Goal: Information Seeking & Learning: Check status

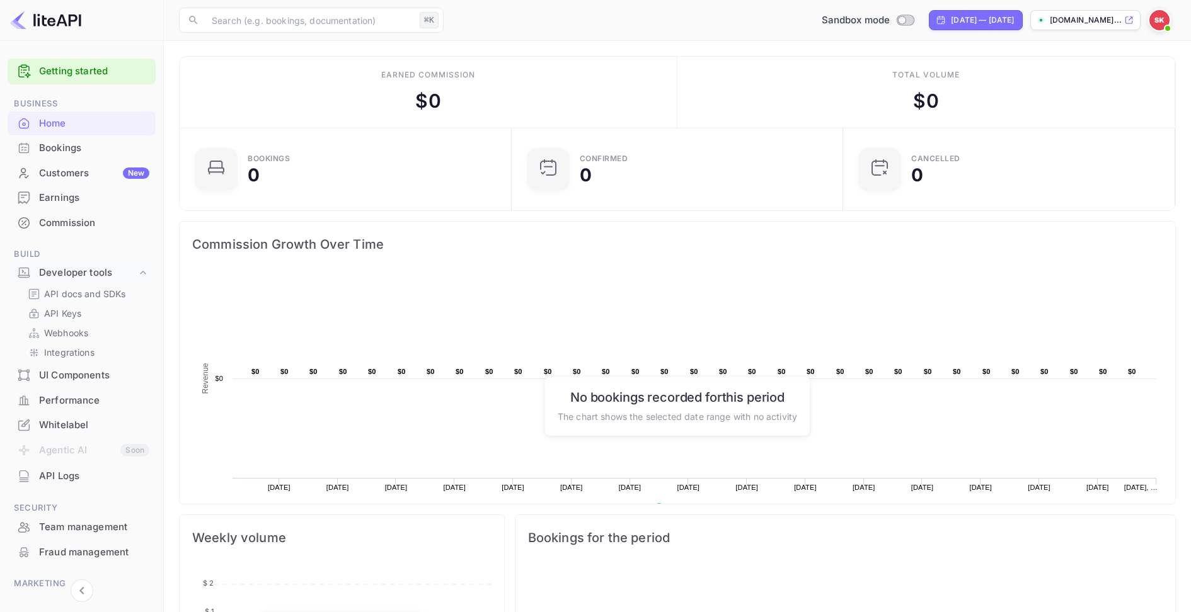
scroll to position [205, 325]
click at [76, 318] on p "API Keys" at bounding box center [62, 313] width 37 height 13
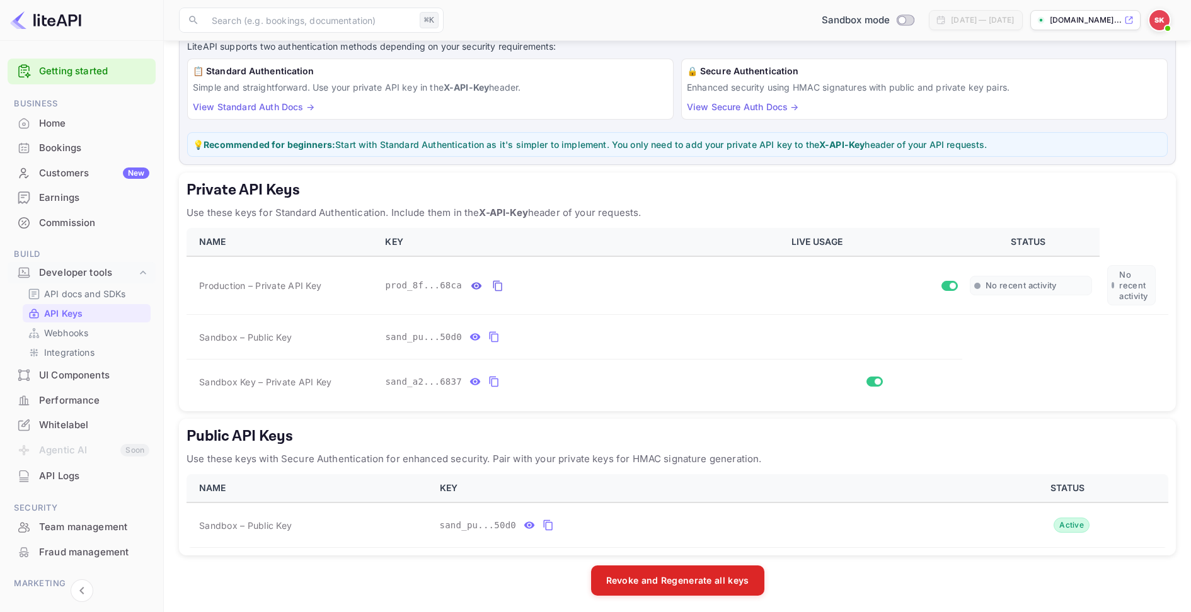
scroll to position [20, 0]
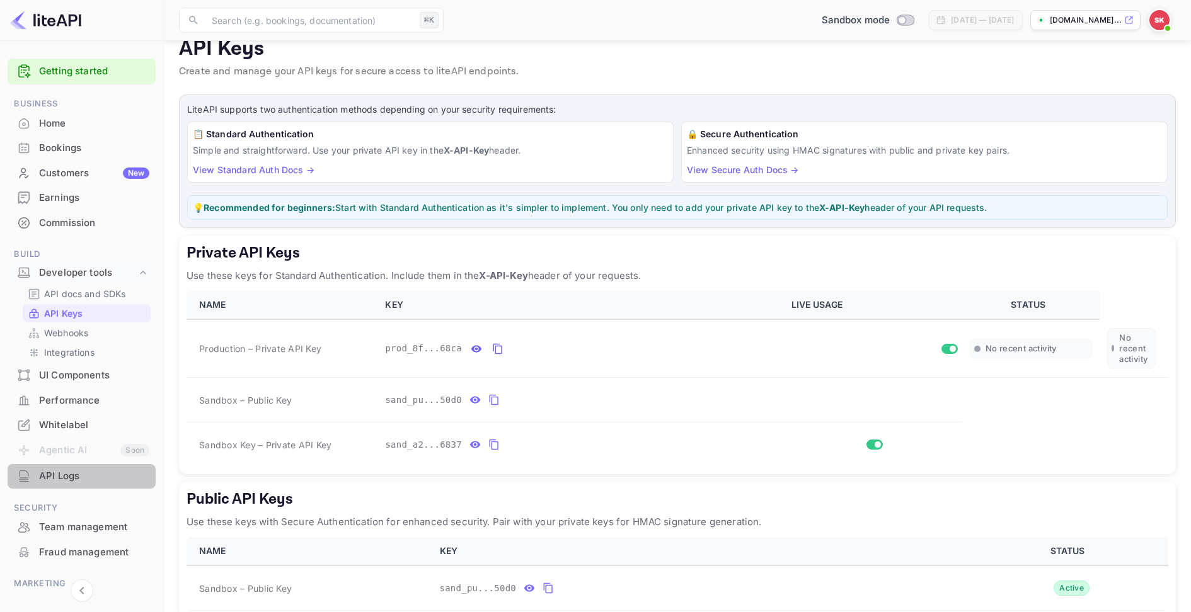
click at [71, 480] on div "API Logs" at bounding box center [94, 476] width 110 height 14
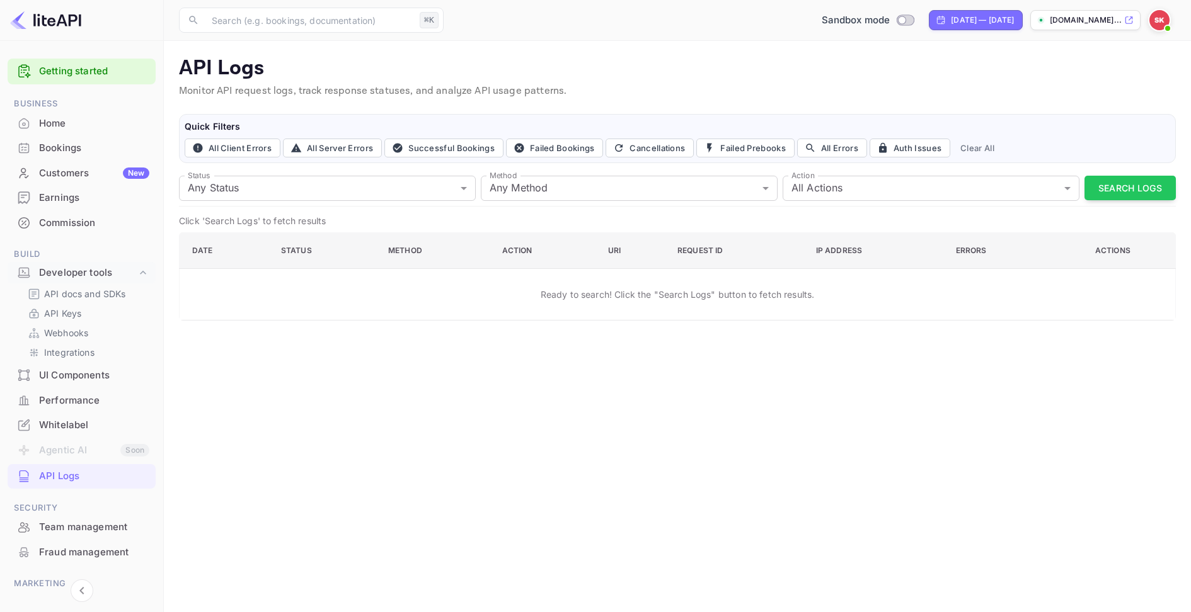
click at [1116, 174] on div "Status Any Status all Status Method Any Method all Method Action All Actions al…" at bounding box center [677, 189] width 997 height 36
click at [1126, 192] on button "Search Logs" at bounding box center [1129, 188] width 91 height 25
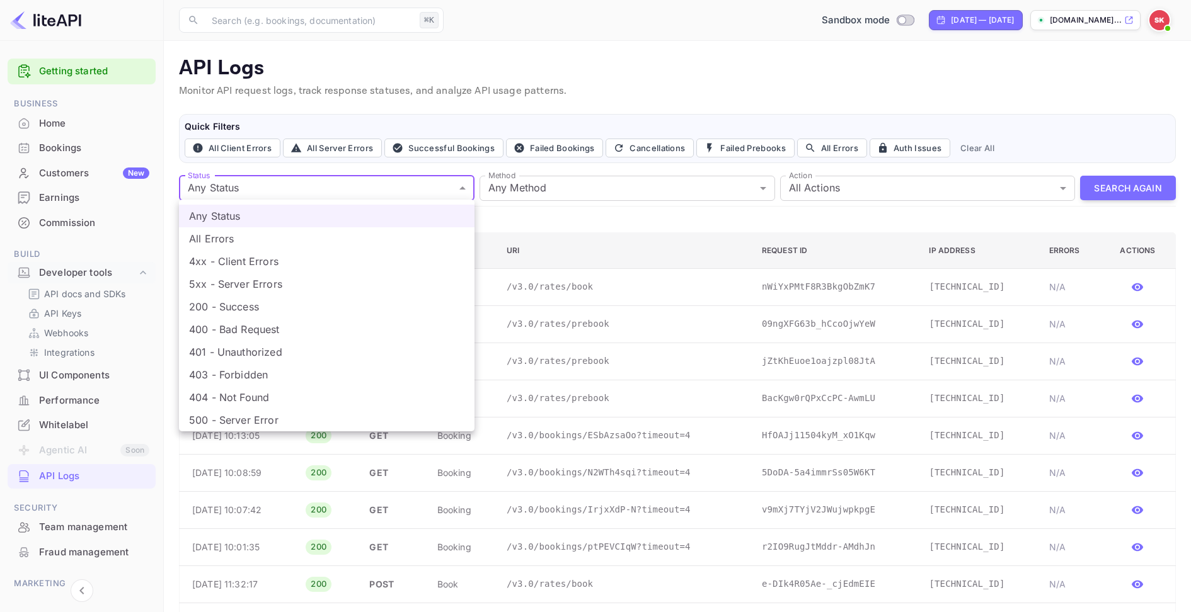
click at [658, 185] on div at bounding box center [595, 306] width 1191 height 612
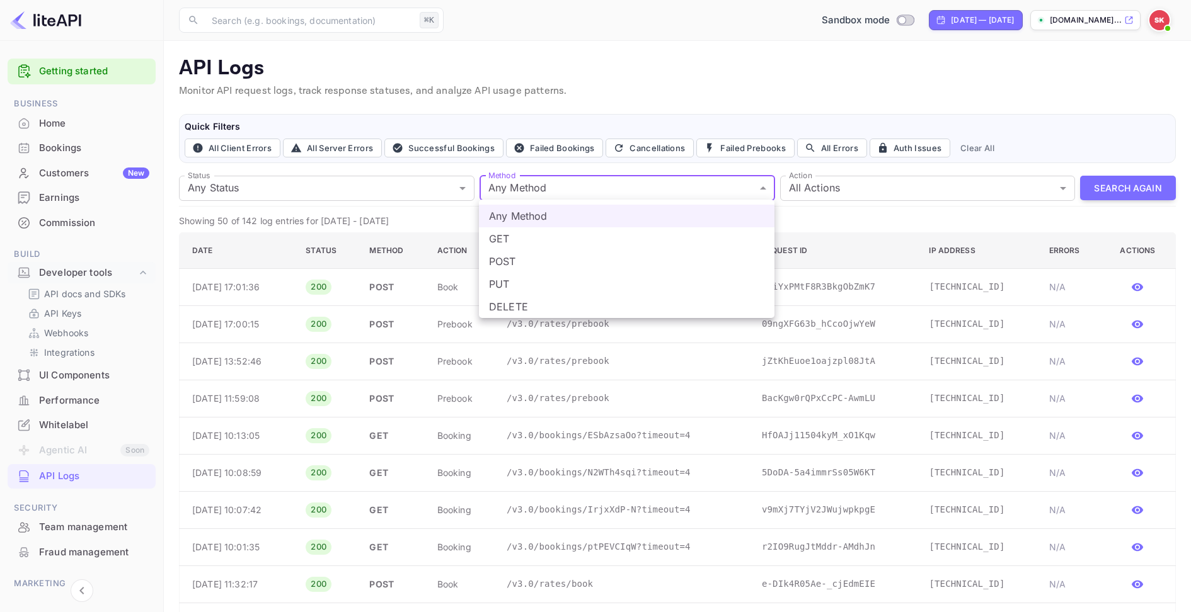
click at [583, 188] on div at bounding box center [595, 306] width 1191 height 612
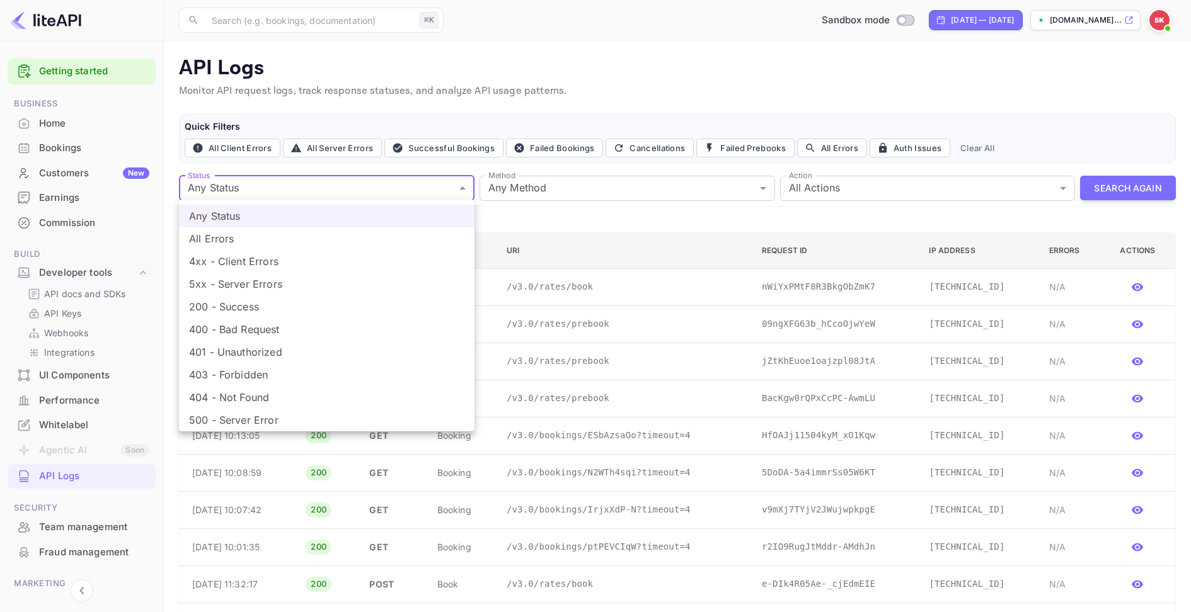
click at [275, 239] on li "All Errors" at bounding box center [327, 238] width 296 height 23
type input "4xx,5xx"
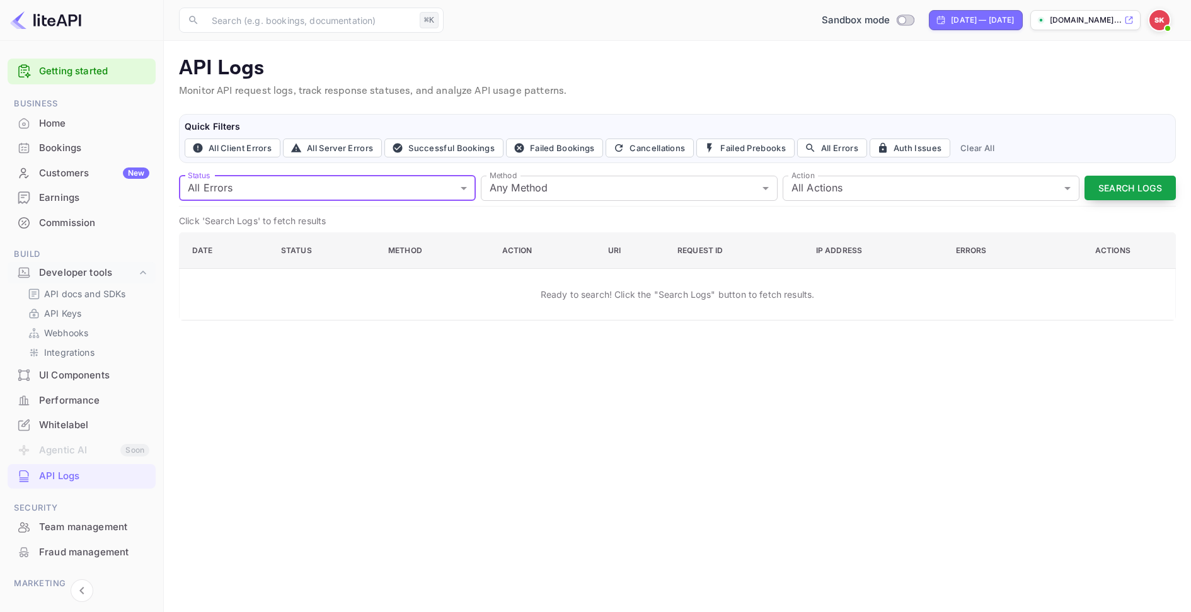
click at [1114, 192] on button "Search Logs" at bounding box center [1129, 188] width 91 height 25
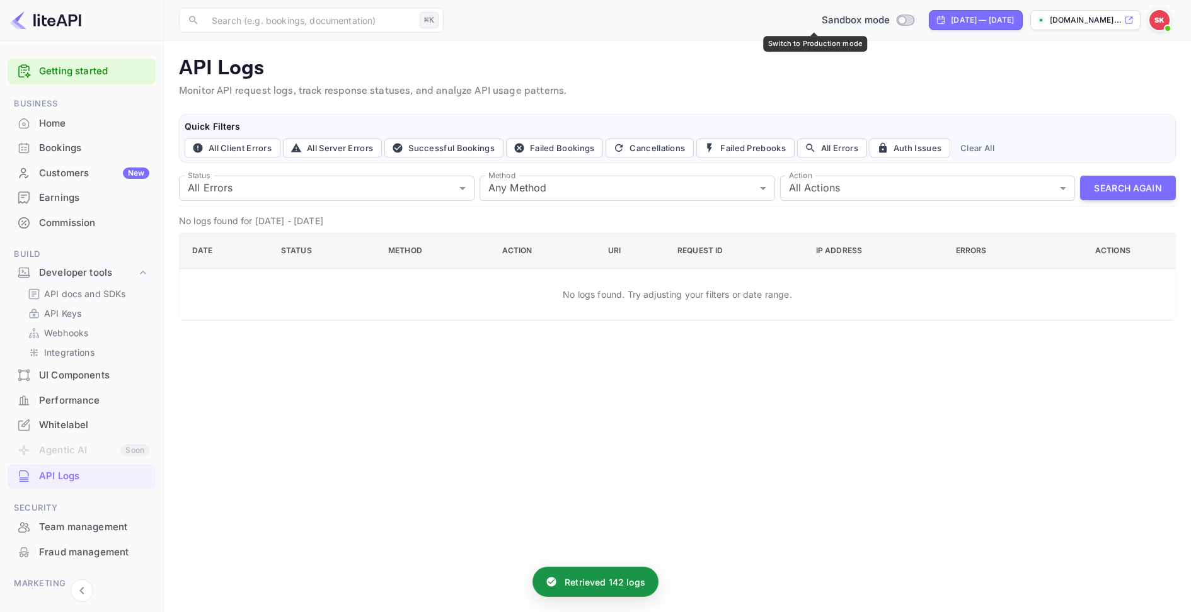
click at [842, 14] on div "Sandbox mode" at bounding box center [868, 20] width 103 height 14
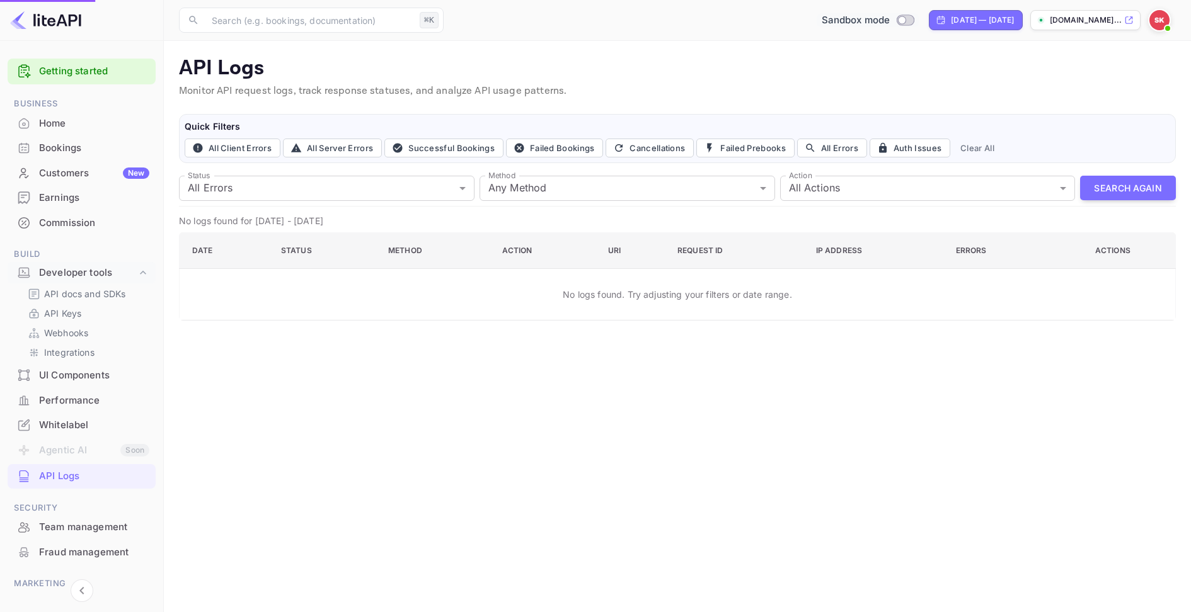
checkbox input "true"
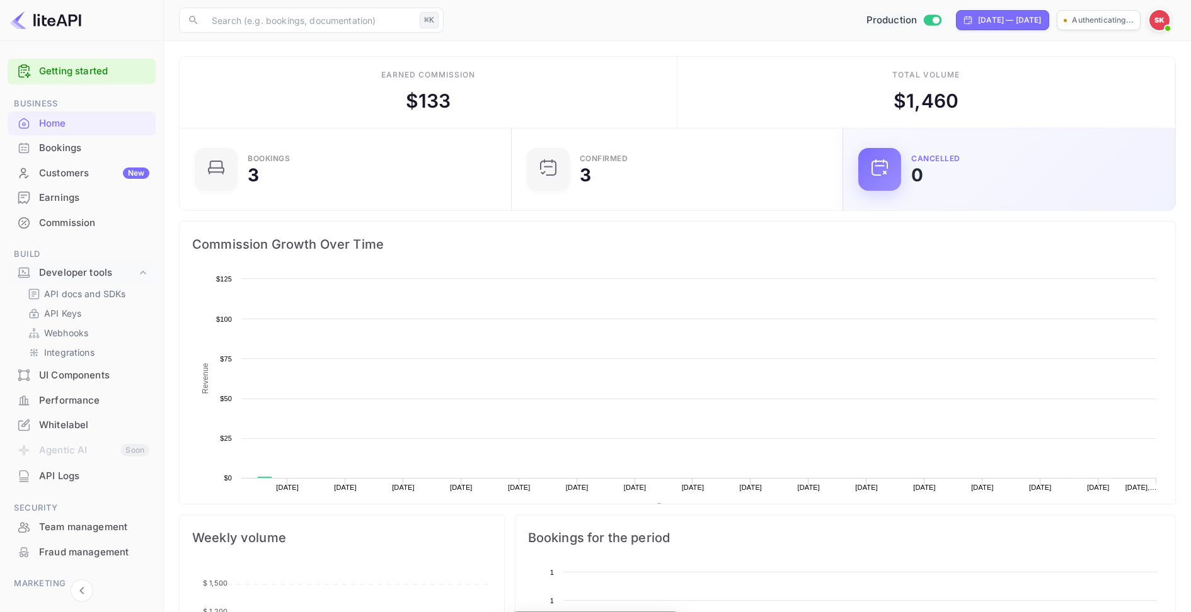
scroll to position [205, 325]
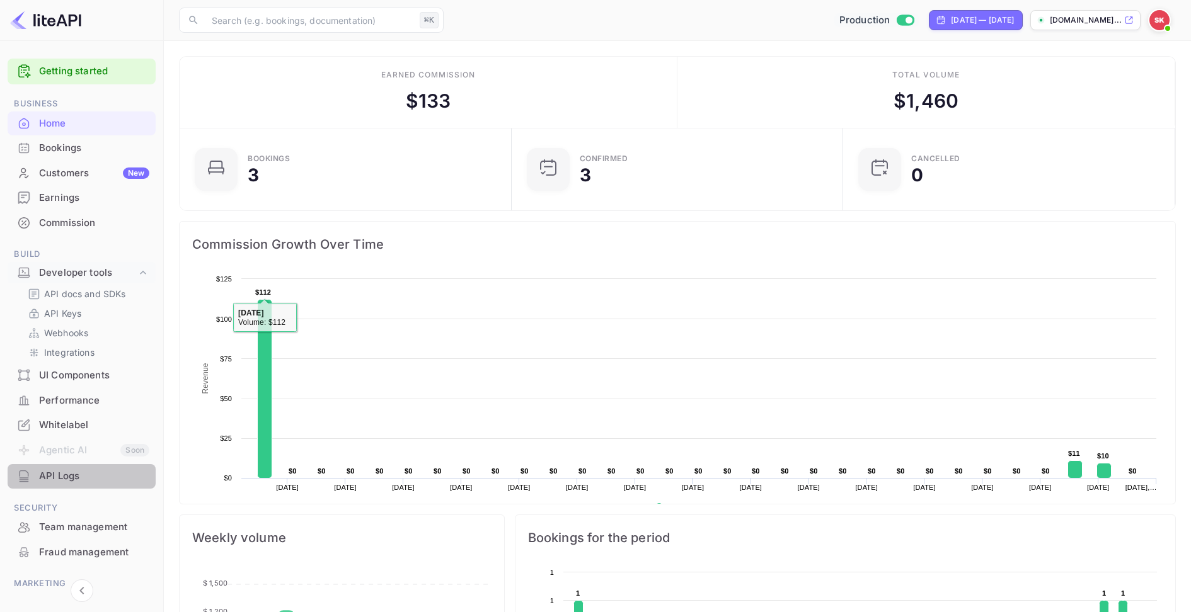
click at [104, 465] on div "API Logs" at bounding box center [82, 476] width 148 height 25
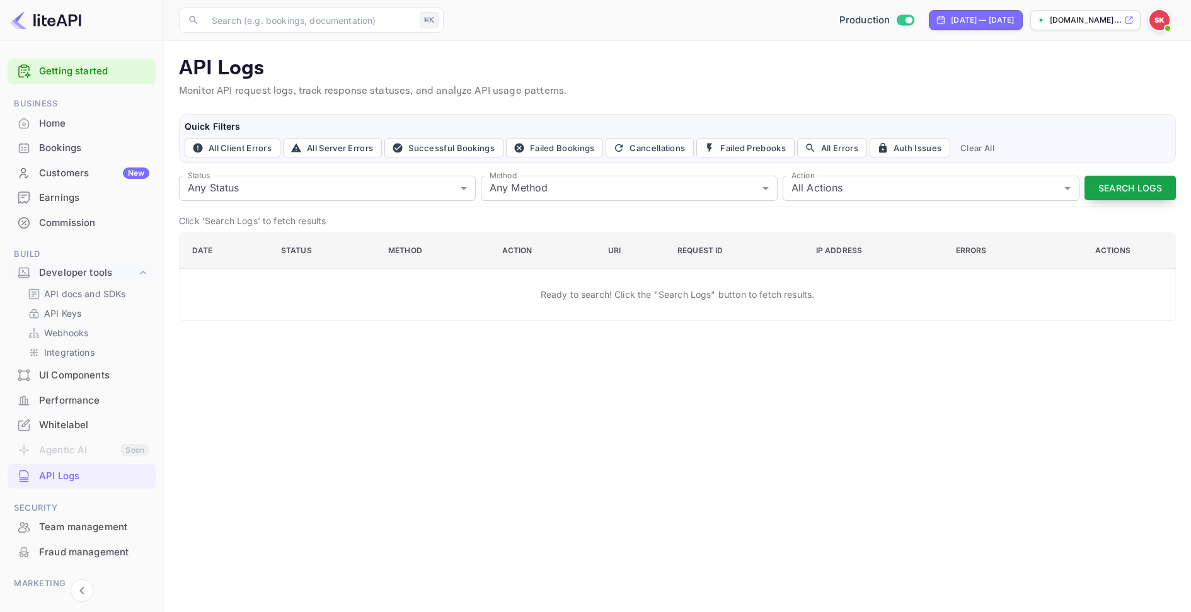
click at [1089, 180] on button "Search Logs" at bounding box center [1129, 188] width 91 height 25
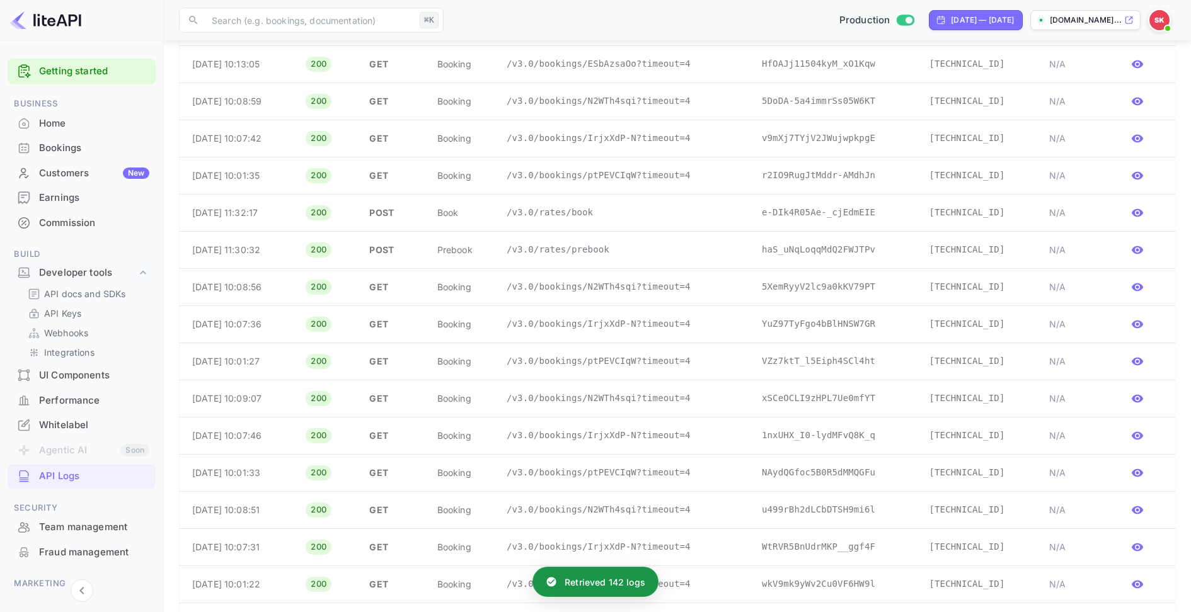
scroll to position [393, 0]
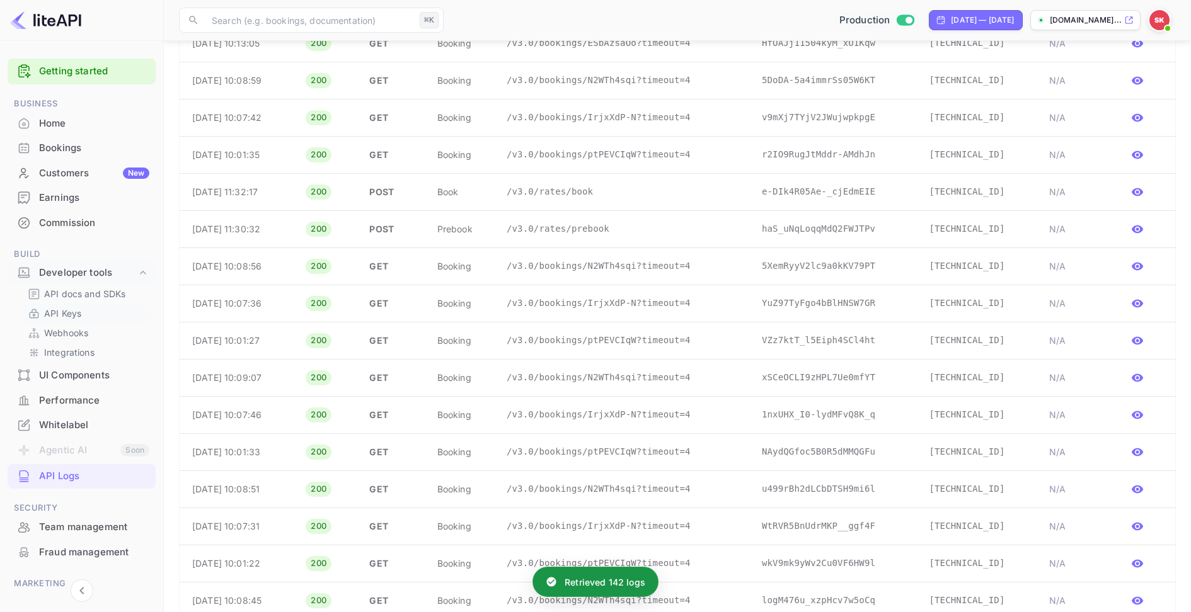
click at [93, 316] on link "API Keys" at bounding box center [87, 313] width 118 height 13
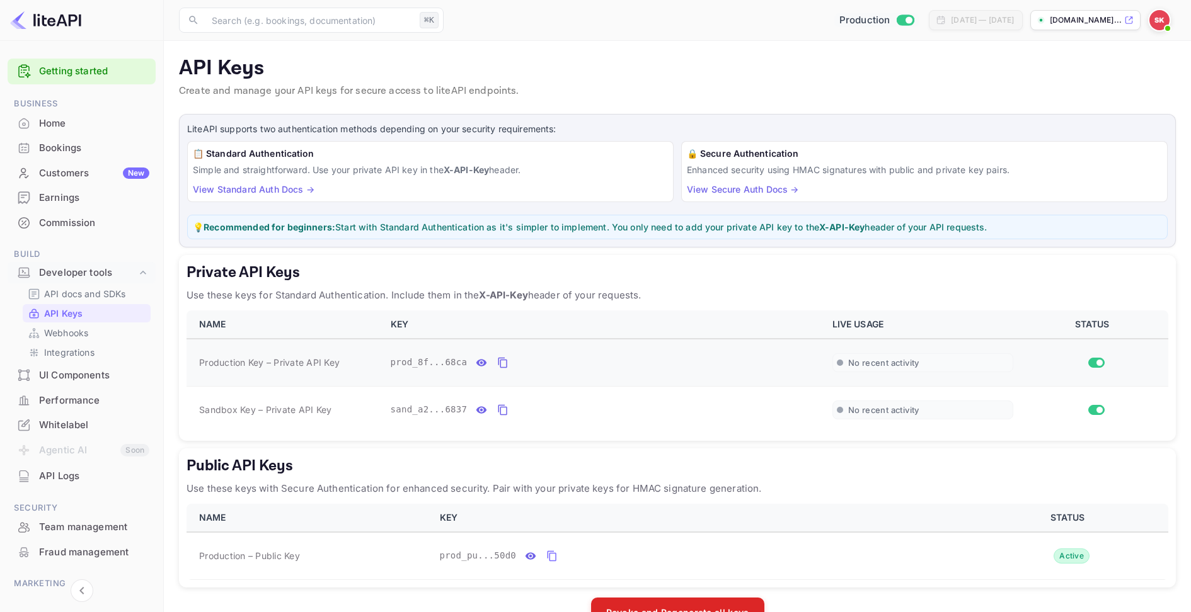
scroll to position [33, 0]
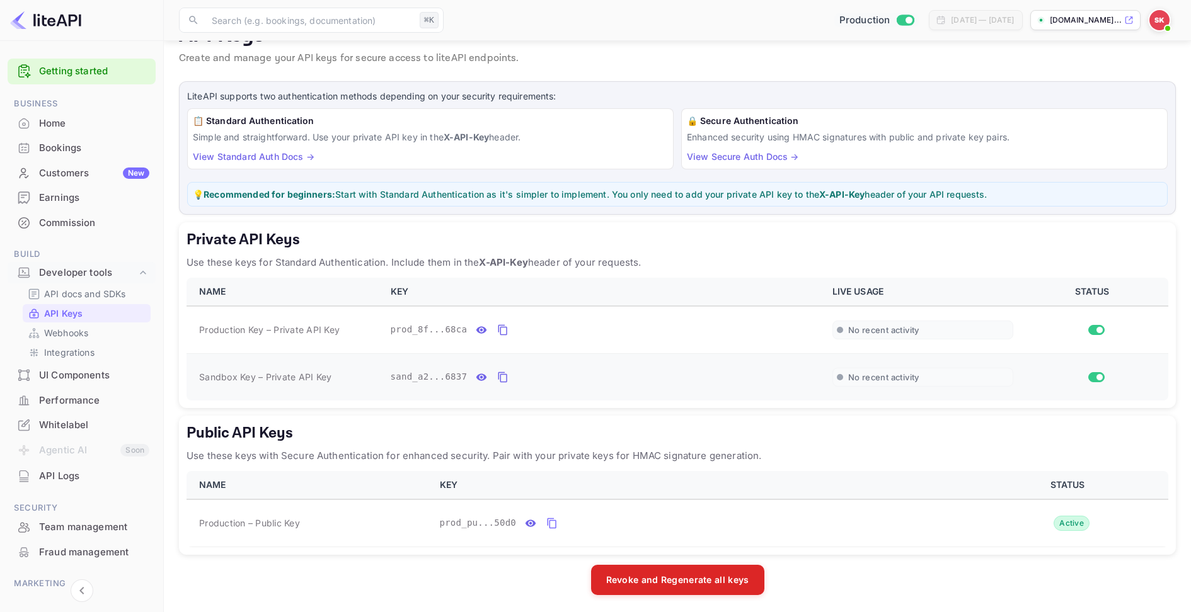
click at [858, 376] on span "No recent activity" at bounding box center [883, 377] width 71 height 11
click at [863, 330] on span "No recent activity" at bounding box center [883, 330] width 71 height 11
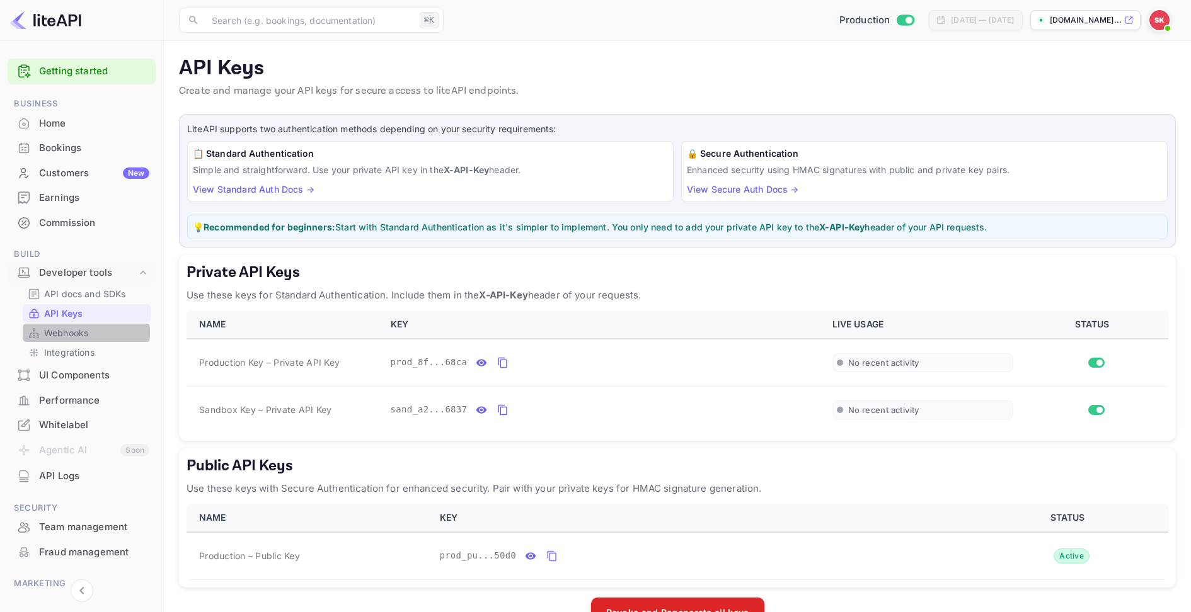
click at [72, 333] on p "Webhooks" at bounding box center [66, 332] width 44 height 13
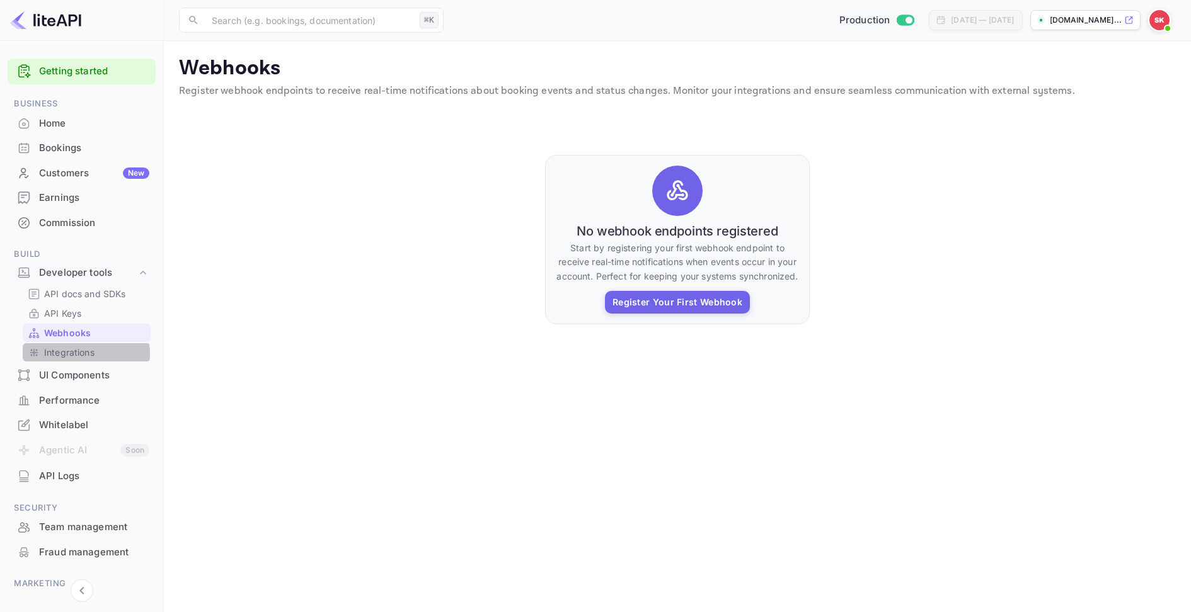
click at [85, 353] on p "Integrations" at bounding box center [69, 352] width 50 height 13
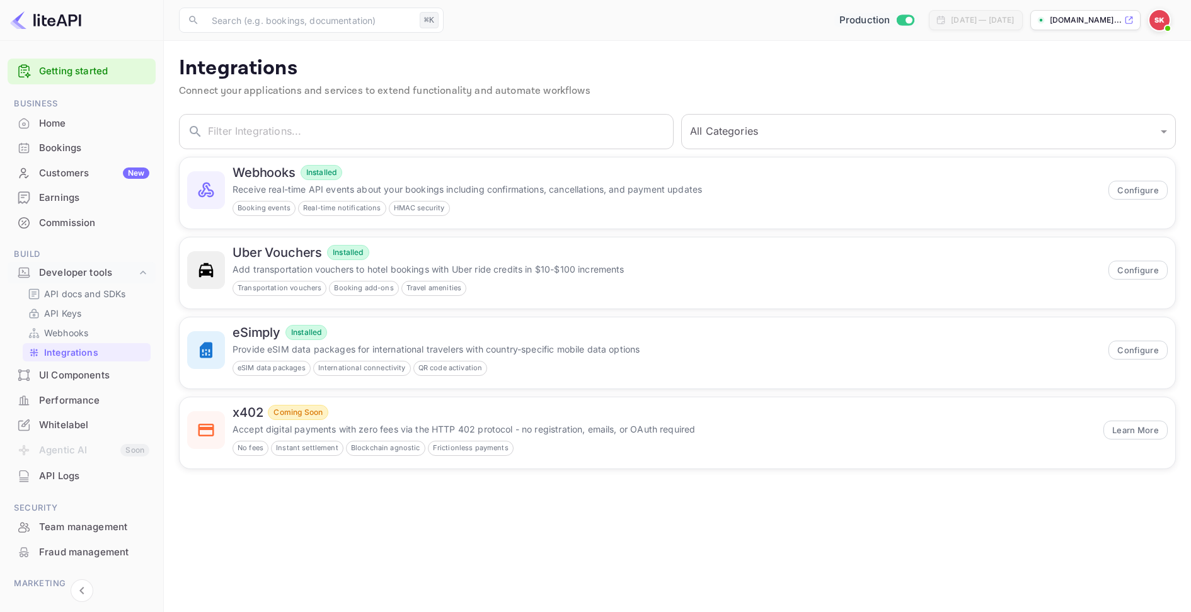
click at [69, 129] on div "Home" at bounding box center [94, 124] width 110 height 14
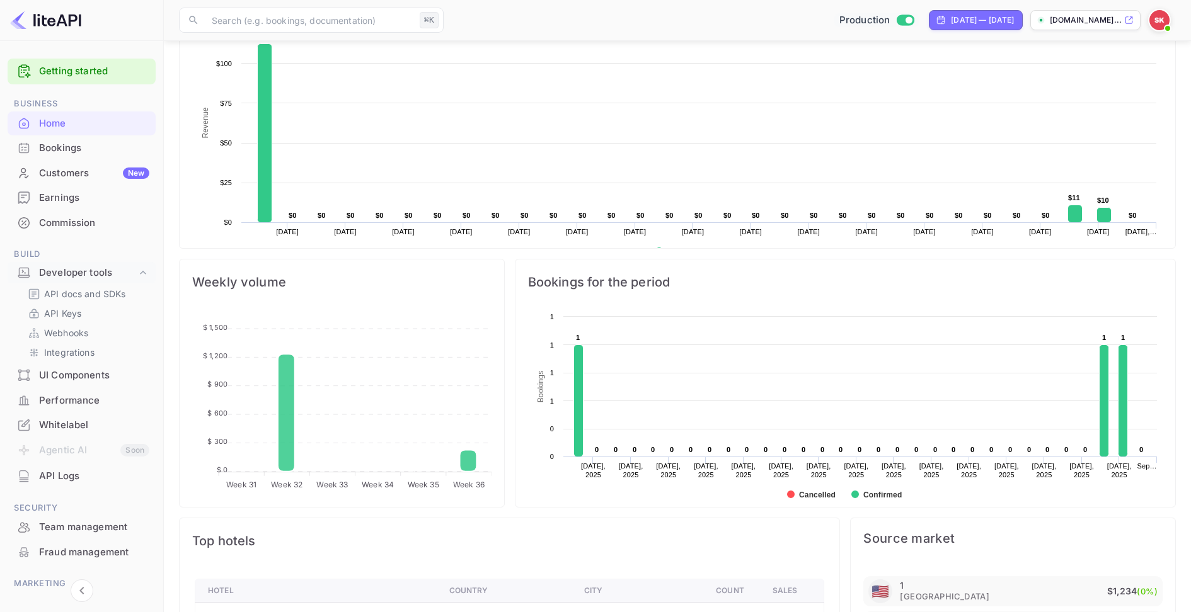
scroll to position [405, 0]
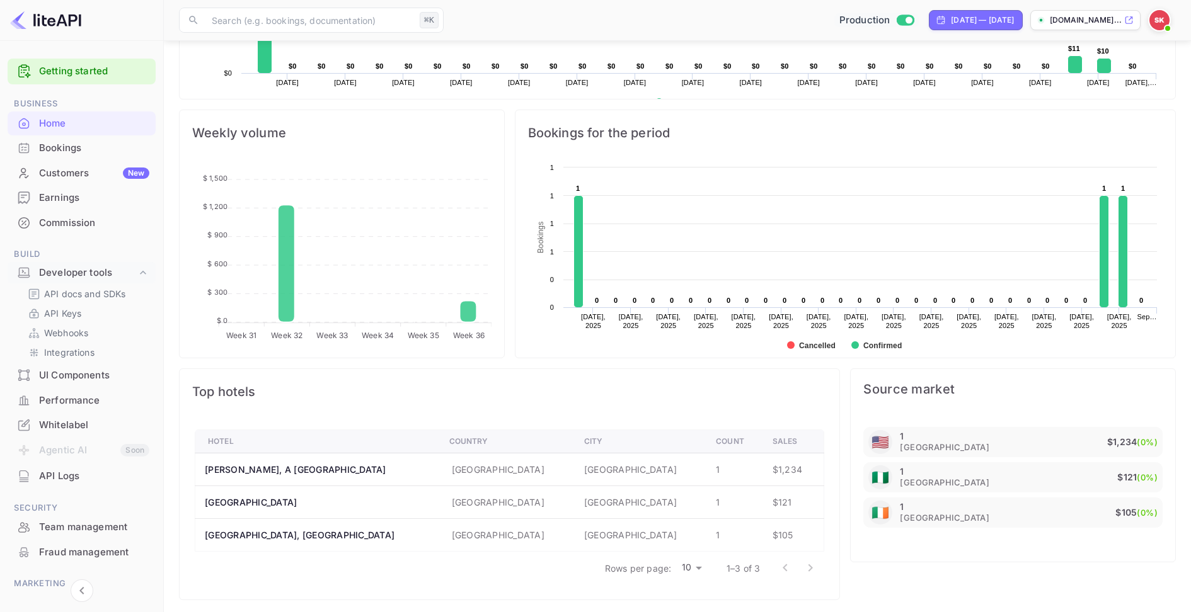
click at [77, 146] on div "Bookings" at bounding box center [94, 148] width 110 height 14
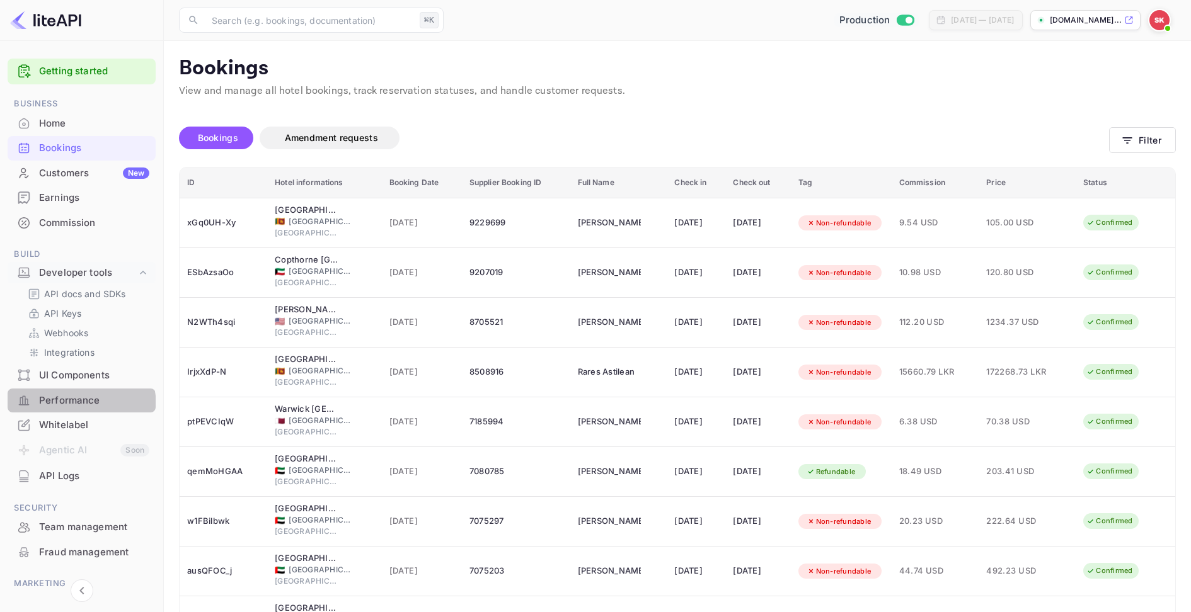
click at [61, 408] on div "Performance" at bounding box center [82, 401] width 148 height 25
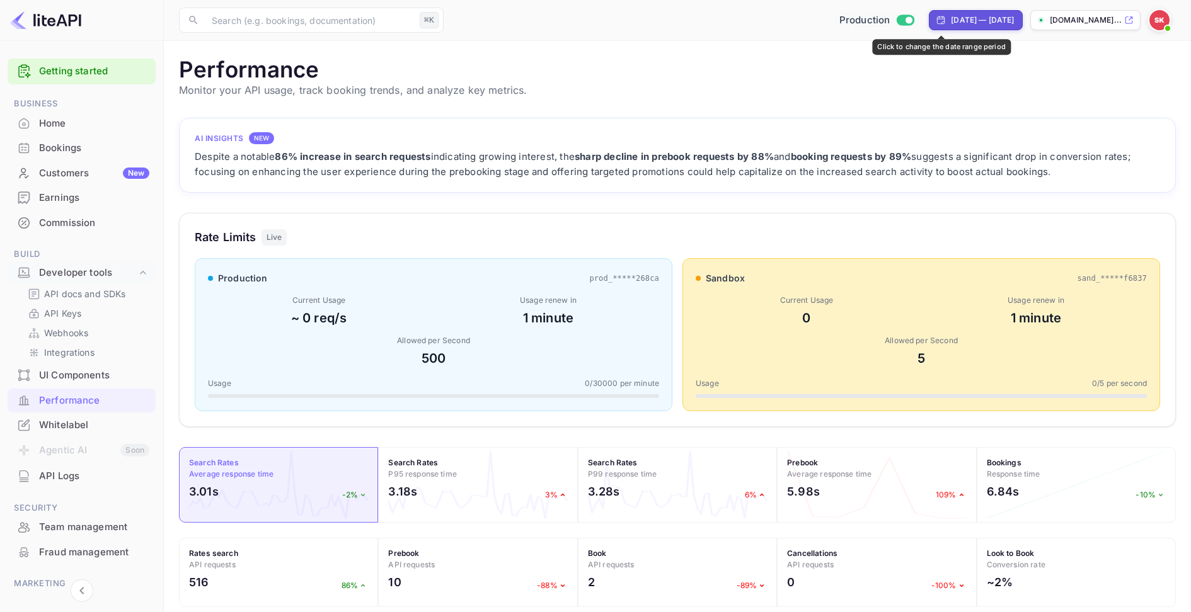
click at [951, 20] on div "[DATE] — [DATE]" at bounding box center [982, 19] width 63 height 11
select select "7"
select select "2025"
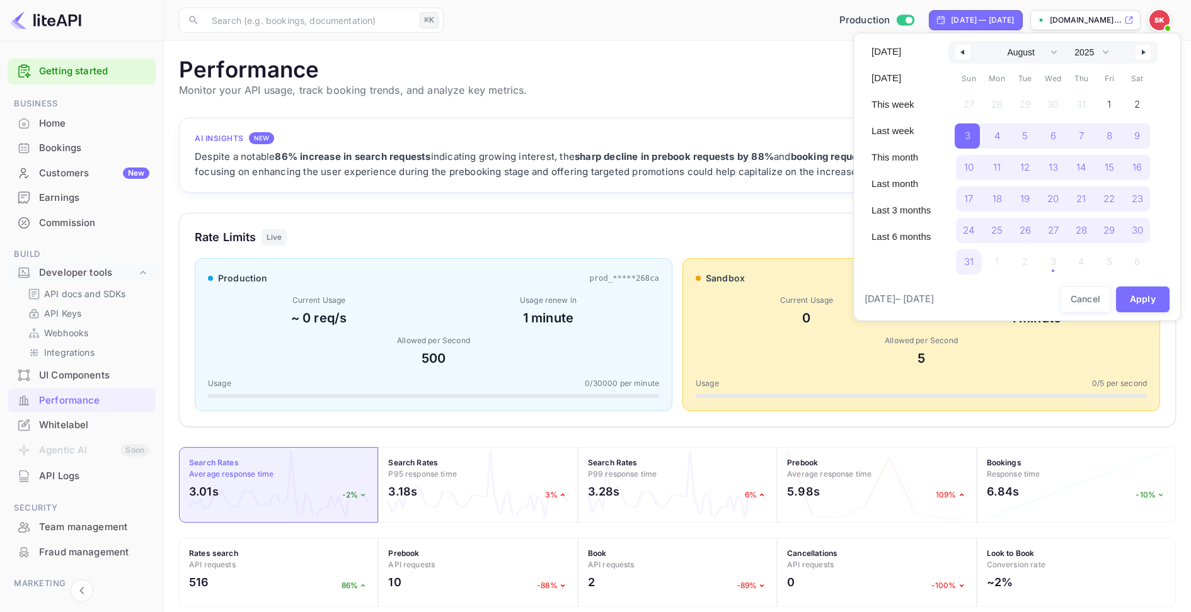
click at [966, 50] on button "button" at bounding box center [962, 52] width 15 height 15
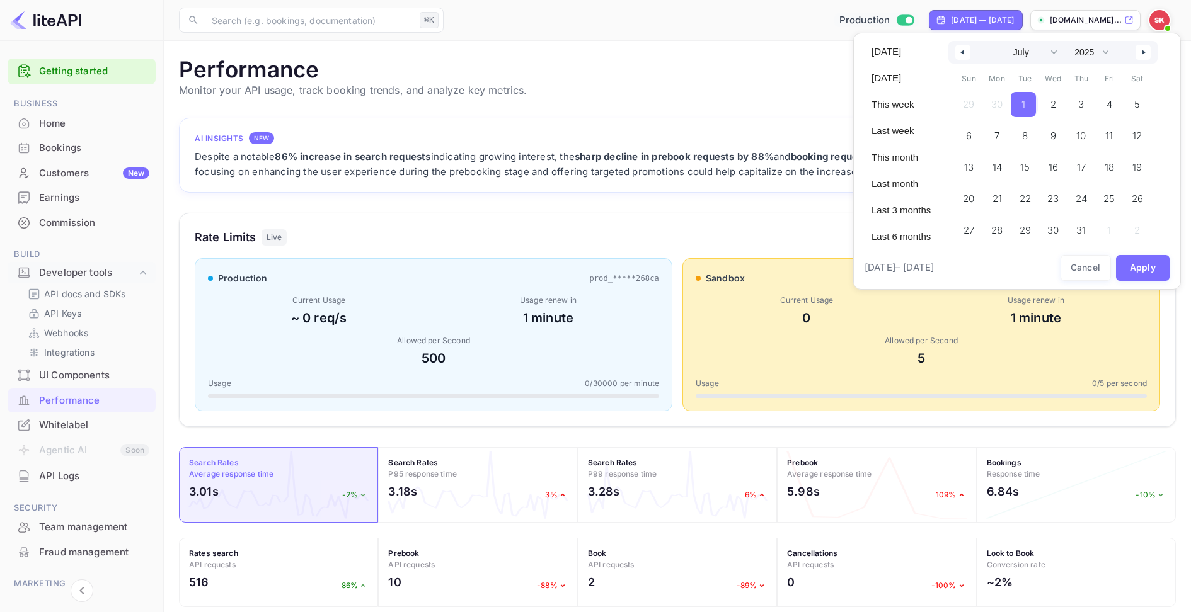
click at [1021, 102] on span "1" at bounding box center [1023, 104] width 25 height 25
click at [1139, 57] on button "button" at bounding box center [1142, 52] width 15 height 15
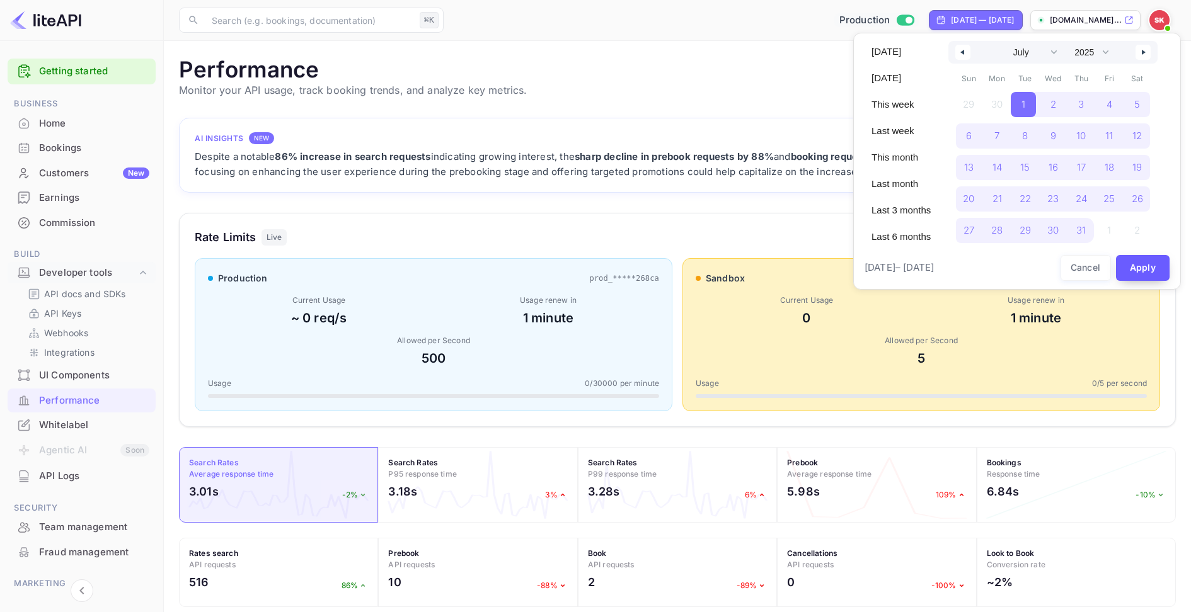
click at [1130, 258] on button "Apply" at bounding box center [1143, 268] width 54 height 26
select select "5"
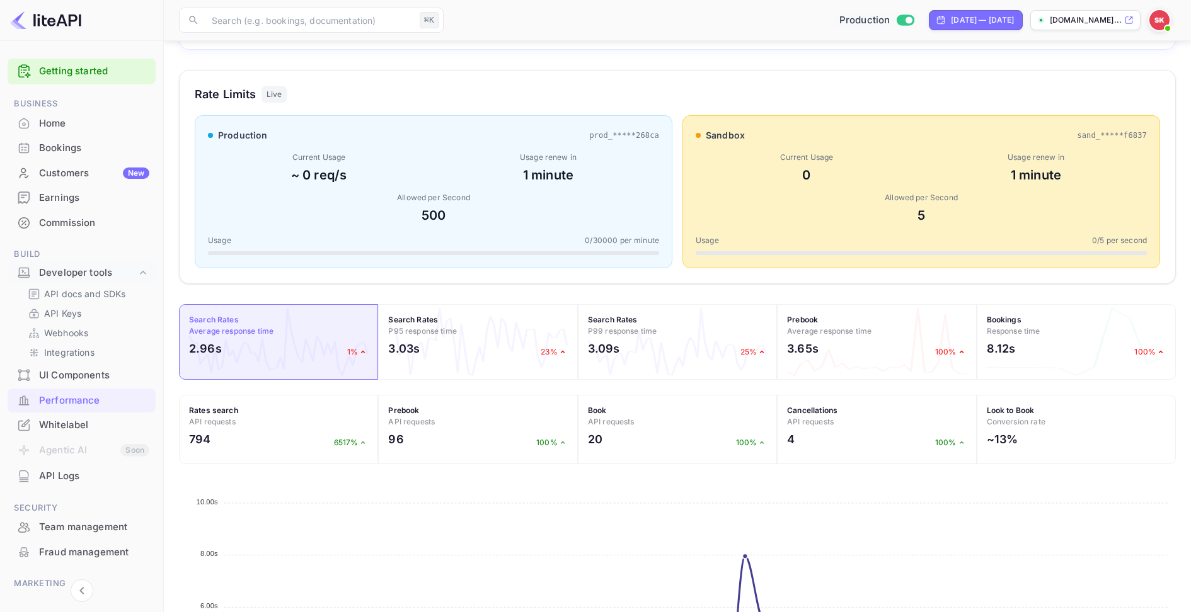
scroll to position [144, 0]
click at [293, 443] on div "794 6517%" at bounding box center [278, 441] width 179 height 23
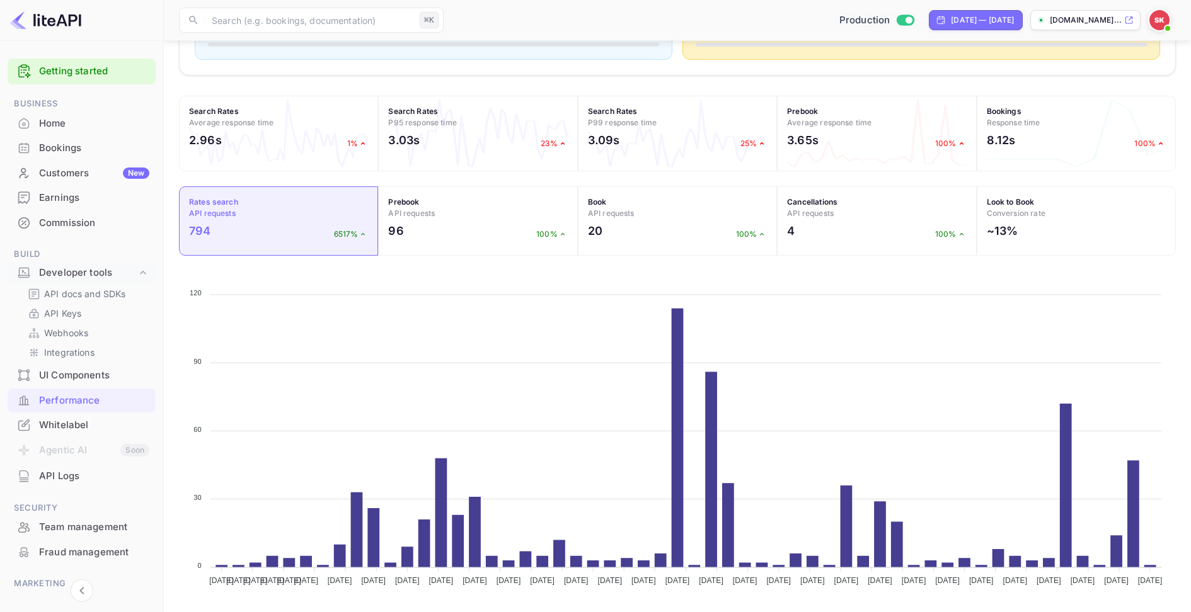
scroll to position [0, 0]
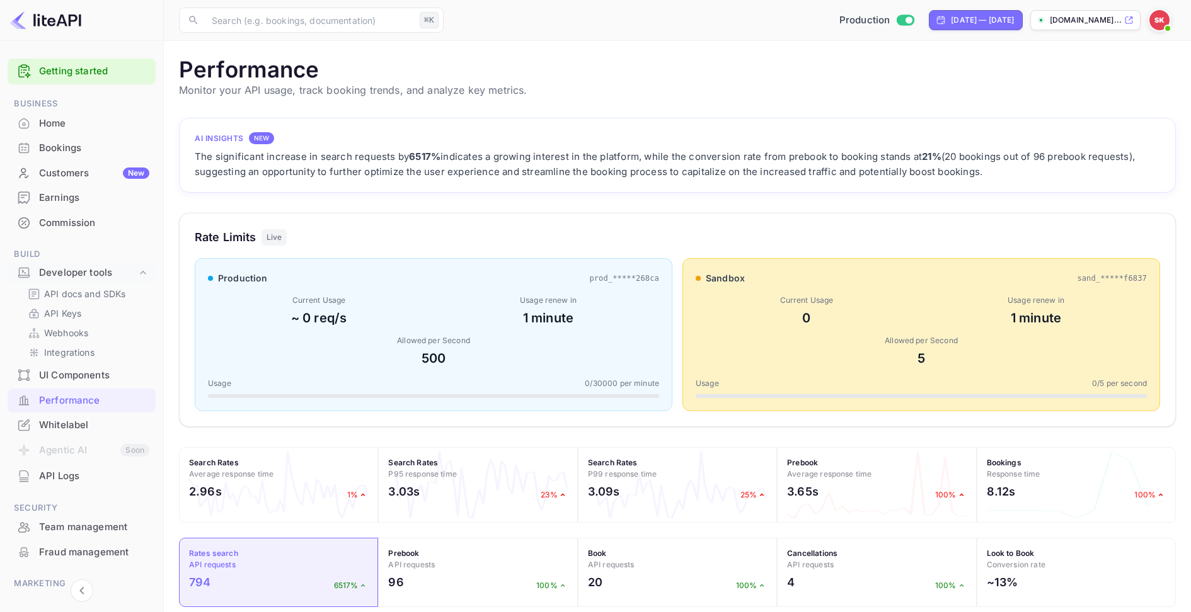
scroll to position [325, 996]
